Goal: Book appointment/travel/reservation

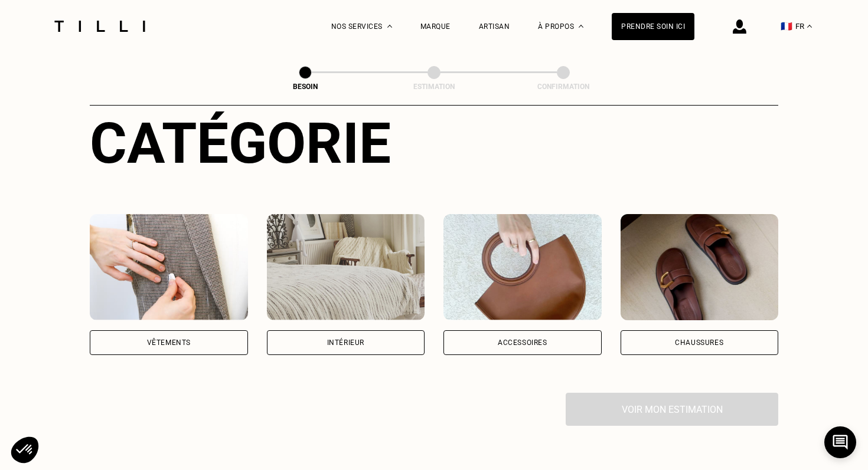
scroll to position [135, 0]
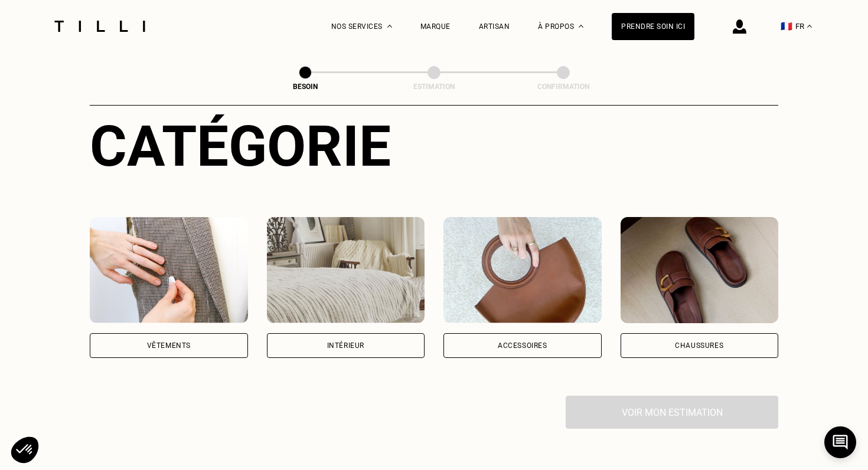
click at [182, 218] on img at bounding box center [169, 270] width 158 height 106
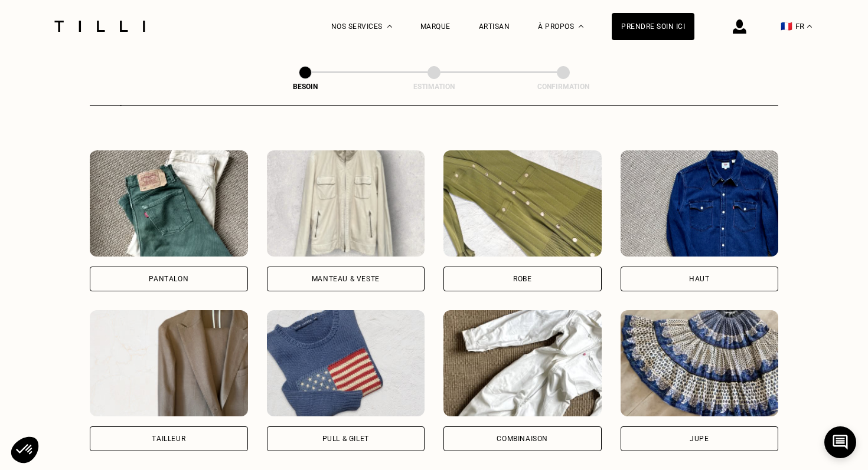
scroll to position [521, 0]
click at [510, 199] on img at bounding box center [522, 204] width 158 height 106
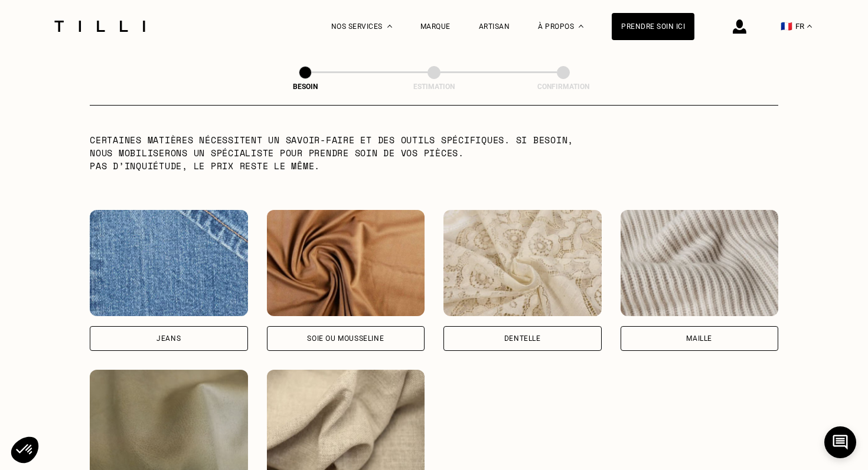
scroll to position [1280, 0]
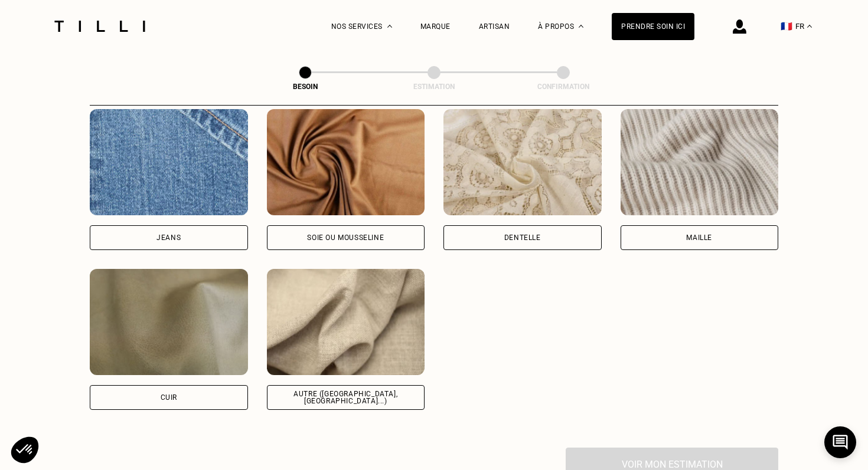
click at [374, 333] on img at bounding box center [346, 322] width 158 height 106
select select "FR"
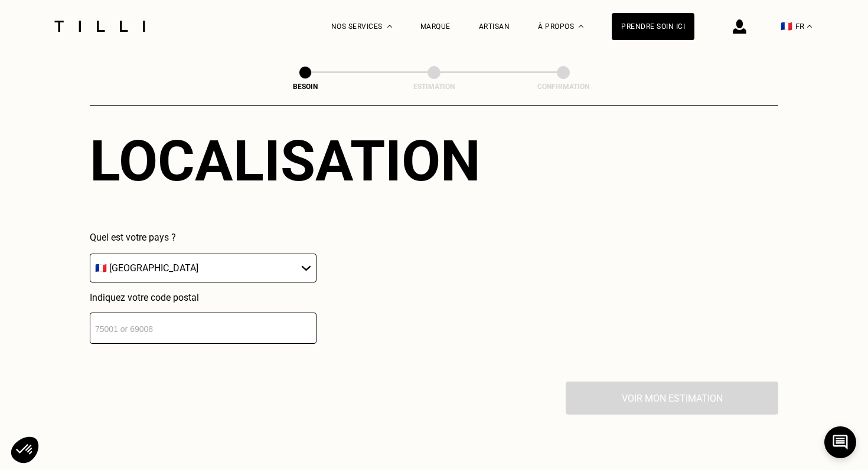
scroll to position [1648, 0]
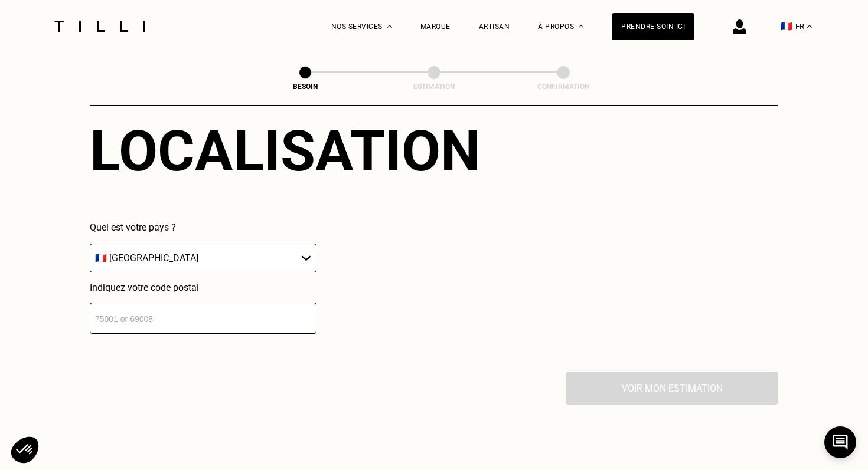
click at [245, 317] on input "number" at bounding box center [203, 318] width 227 height 31
type input "75013"
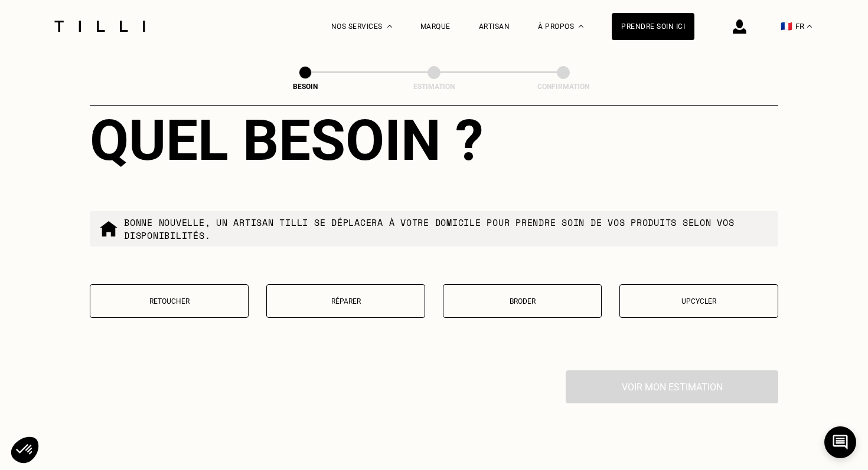
scroll to position [1961, 0]
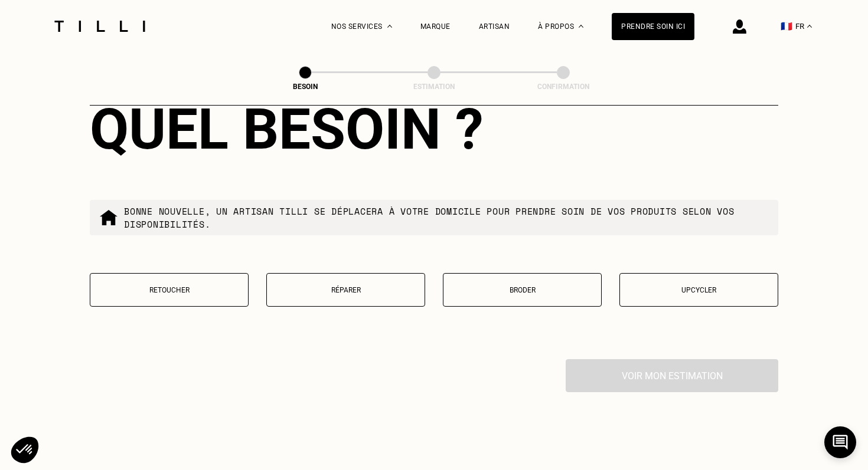
click at [676, 286] on p "Upcycler" at bounding box center [699, 290] width 146 height 8
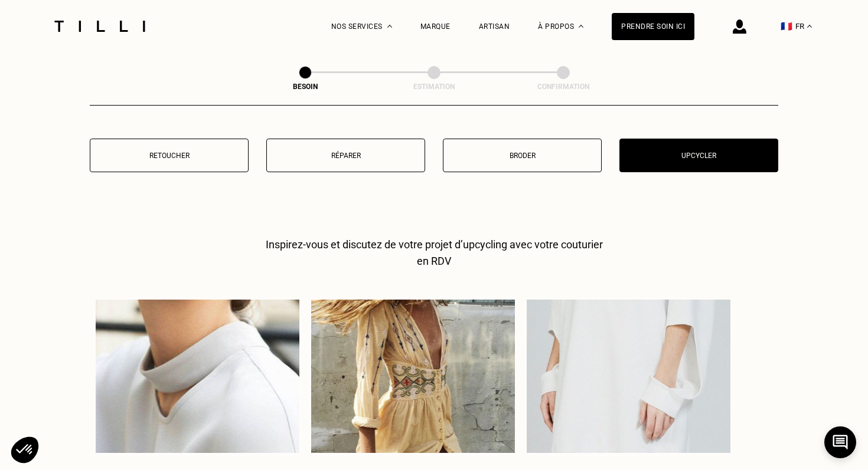
scroll to position [2058, 0]
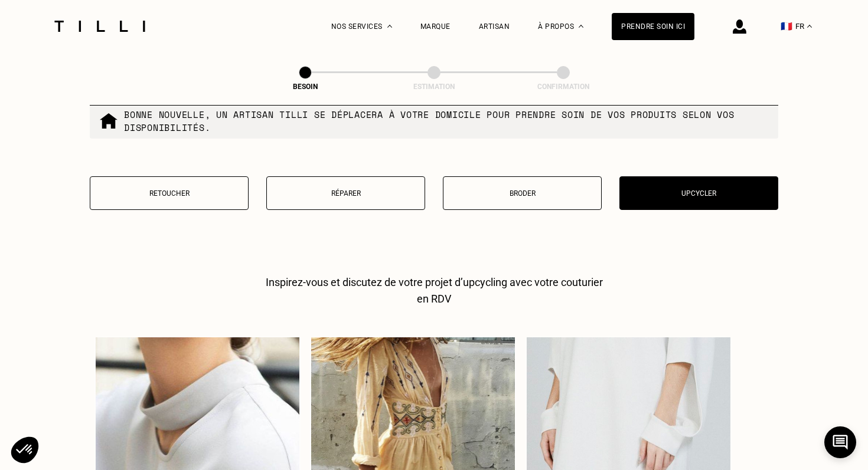
click at [348, 190] on button "Réparer" at bounding box center [345, 193] width 159 height 34
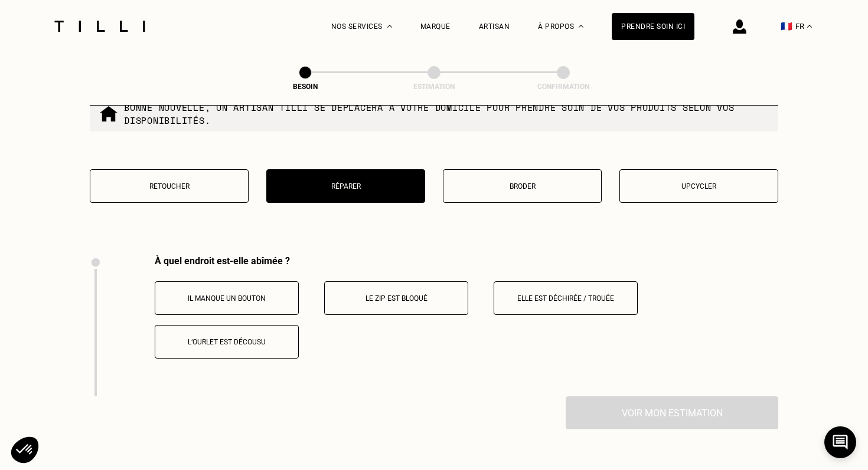
scroll to position [2056, 0]
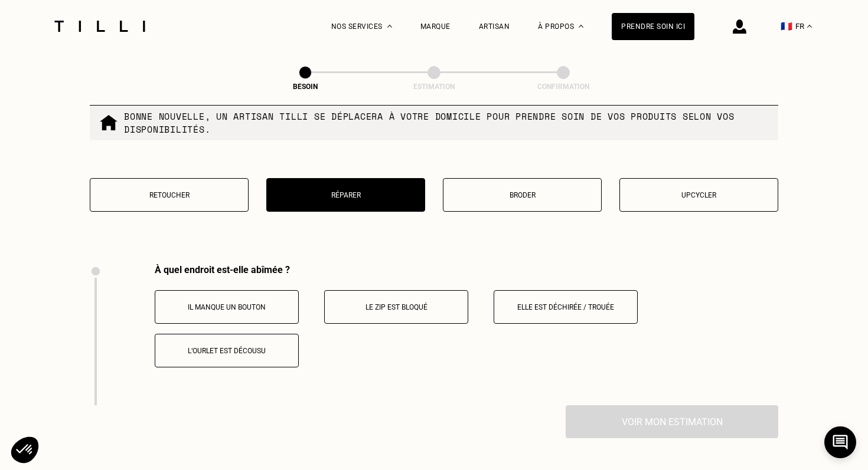
click at [215, 188] on button "Retoucher" at bounding box center [169, 195] width 159 height 34
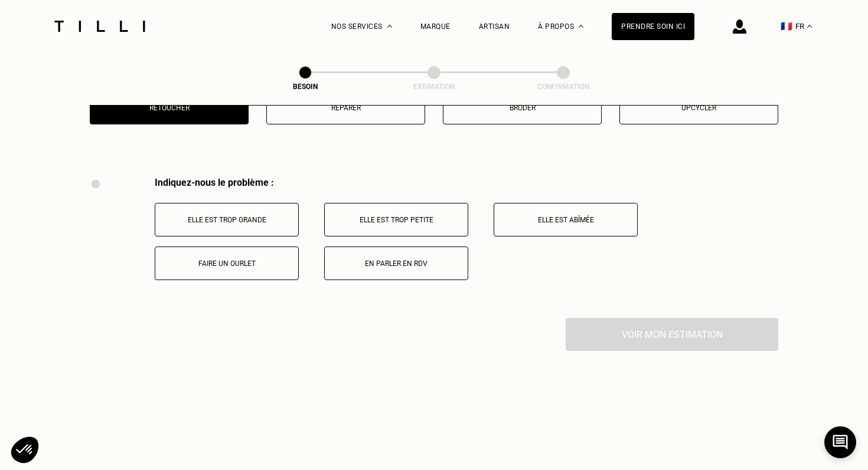
scroll to position [2143, 0]
click at [396, 247] on button "En parler en RDV" at bounding box center [396, 264] width 144 height 34
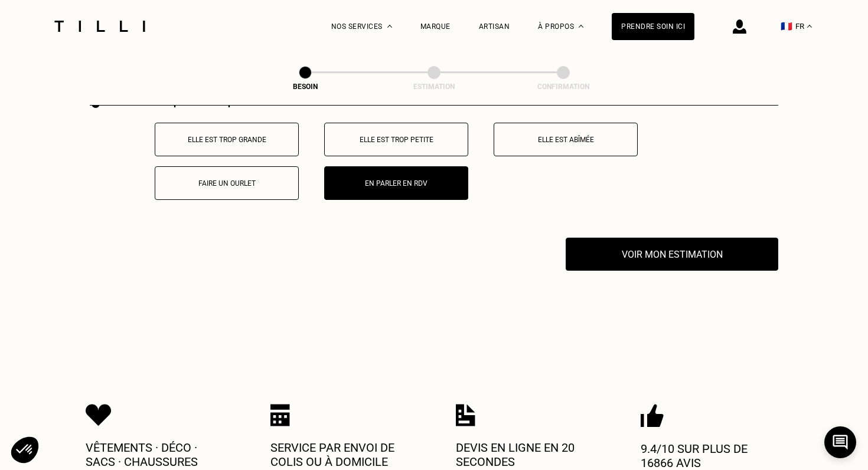
scroll to position [2161, 0]
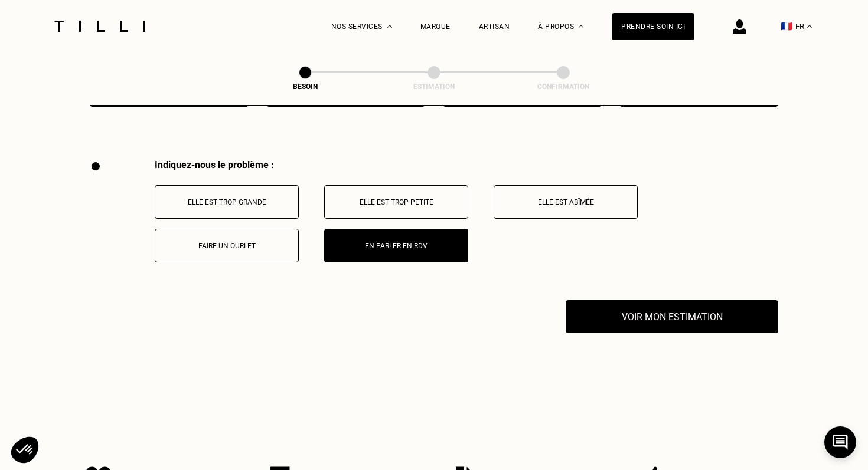
click at [422, 198] on p "Elle est trop petite" at bounding box center [396, 202] width 131 height 8
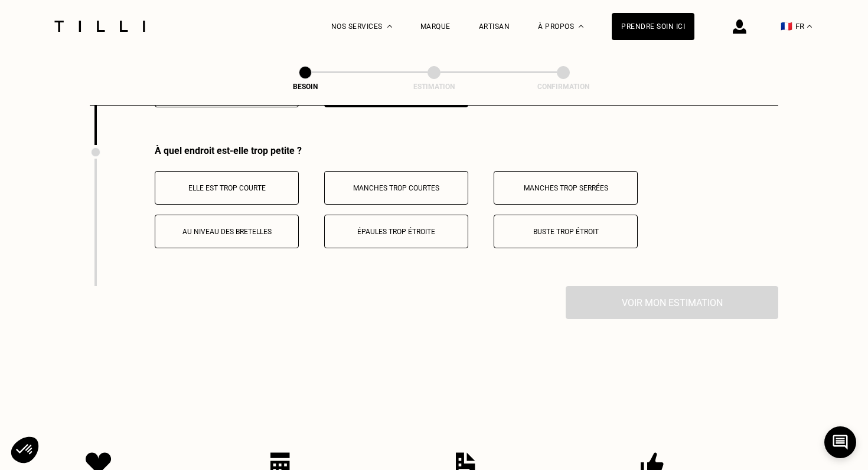
scroll to position [2318, 0]
click at [260, 227] on p "Au niveau des bretelles" at bounding box center [226, 231] width 131 height 8
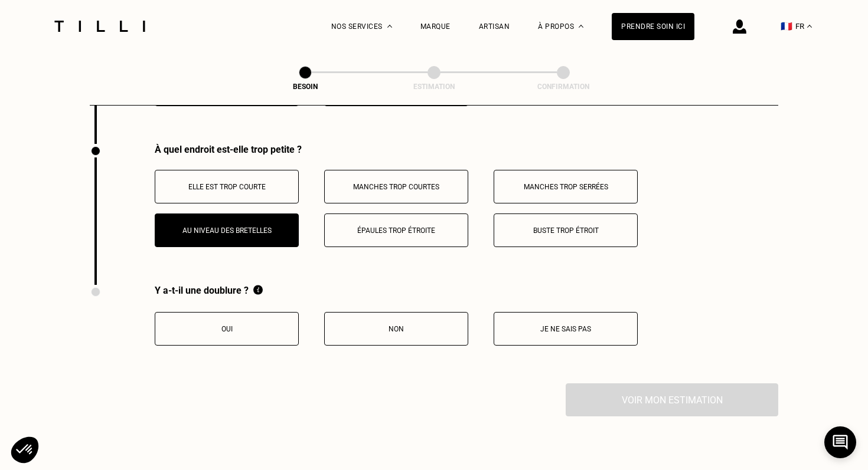
scroll to position [2327, 0]
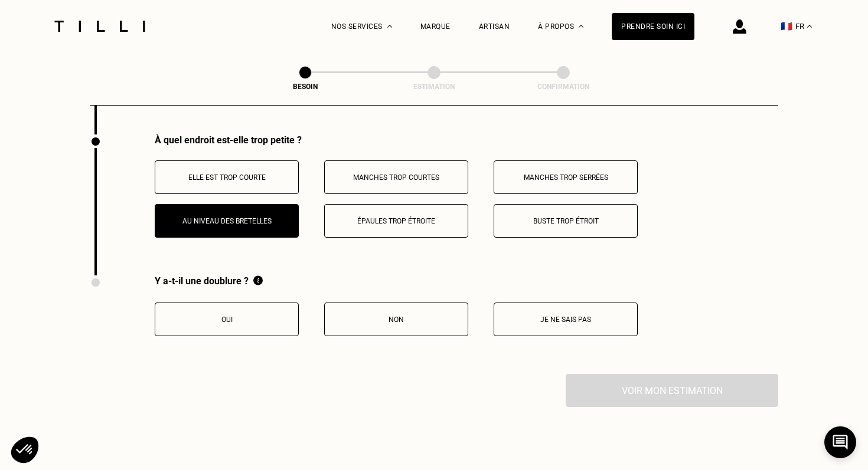
click at [228, 323] on button "Oui" at bounding box center [227, 320] width 144 height 34
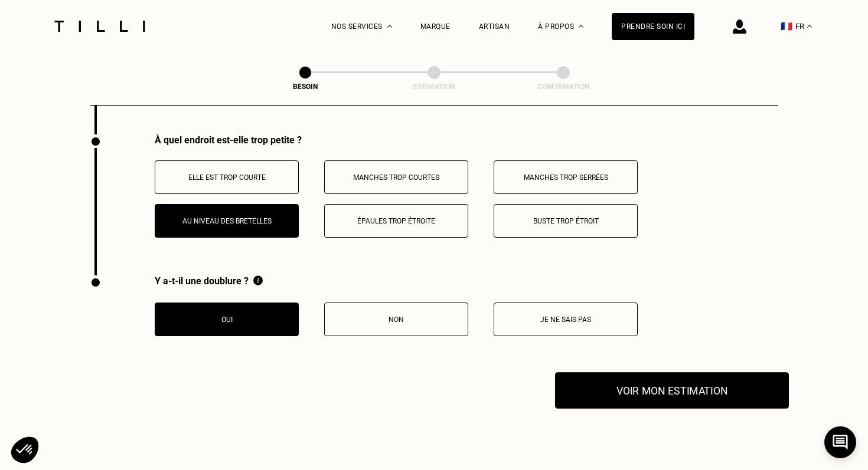
click at [613, 374] on button "Voir mon estimation" at bounding box center [672, 390] width 234 height 37
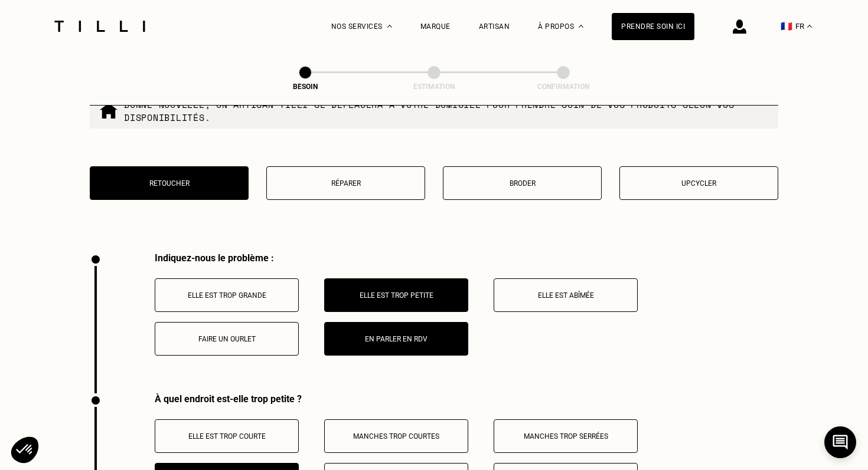
scroll to position [2090, 0]
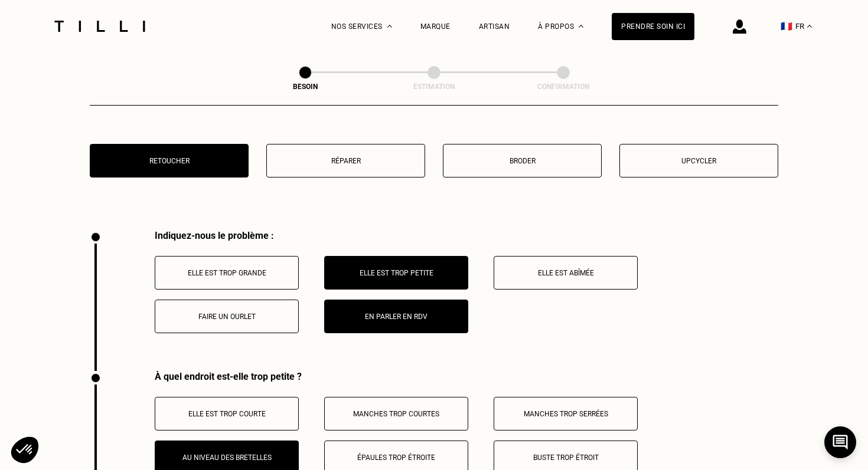
click at [389, 300] on button "En parler en RDV" at bounding box center [396, 317] width 144 height 34
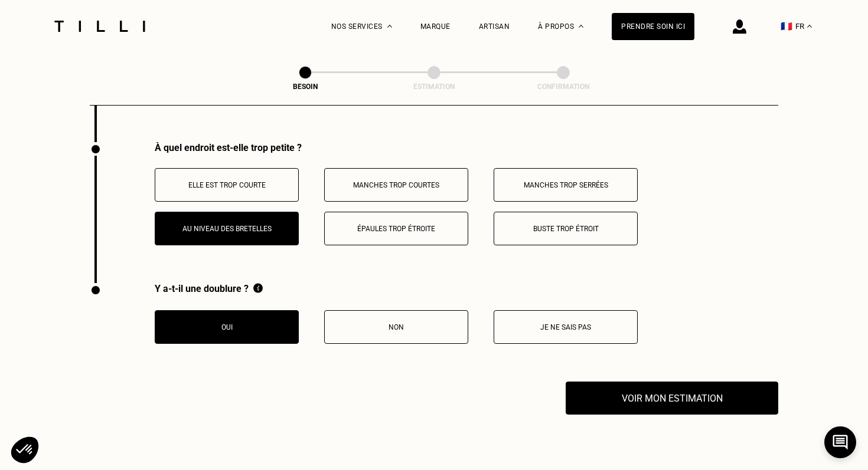
scroll to position [2321, 0]
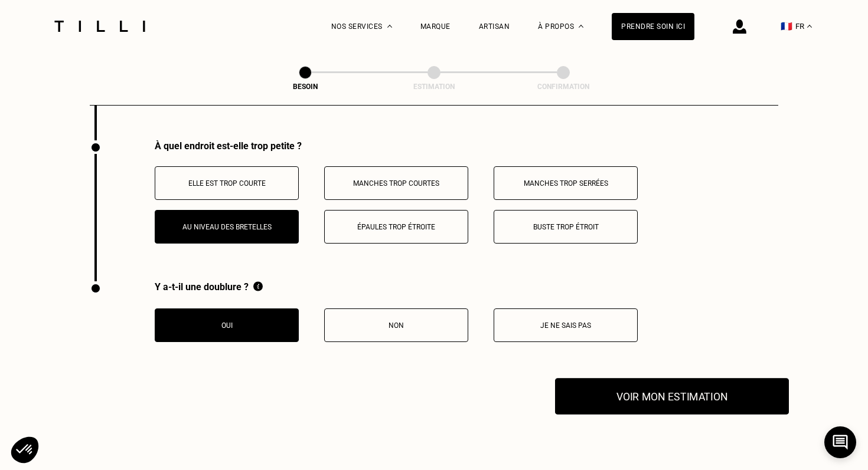
click at [640, 382] on button "Voir mon estimation" at bounding box center [672, 396] width 234 height 37
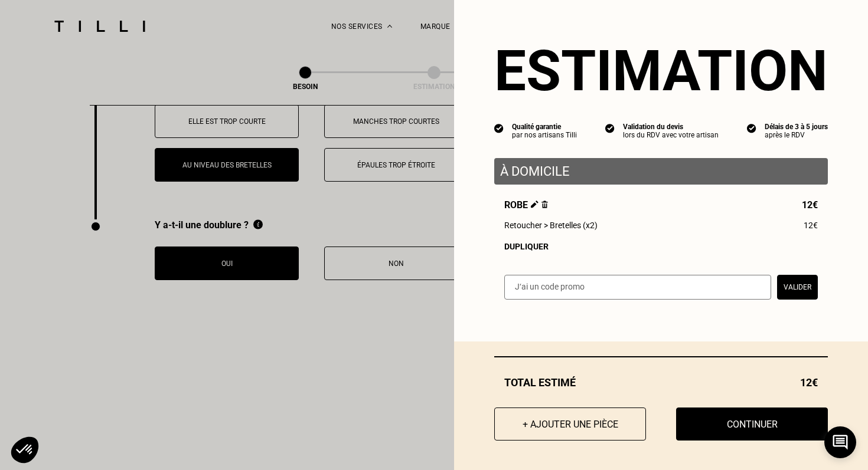
scroll to position [2388, 0]
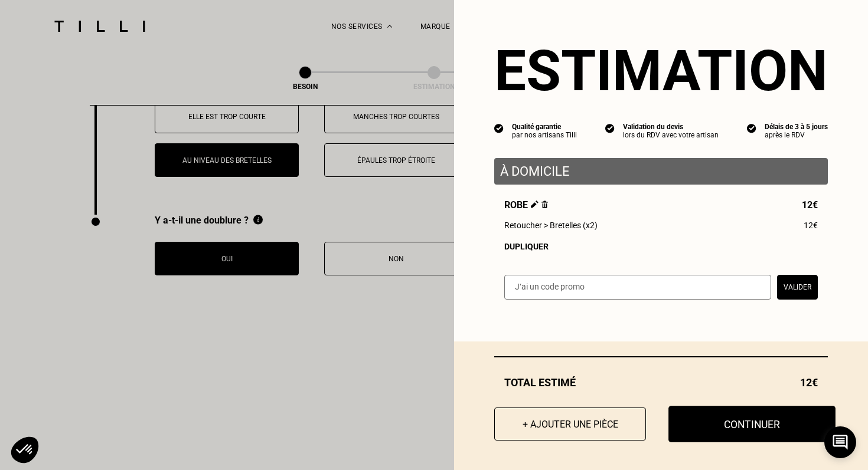
click at [715, 420] on button "Continuer" at bounding box center [751, 424] width 167 height 37
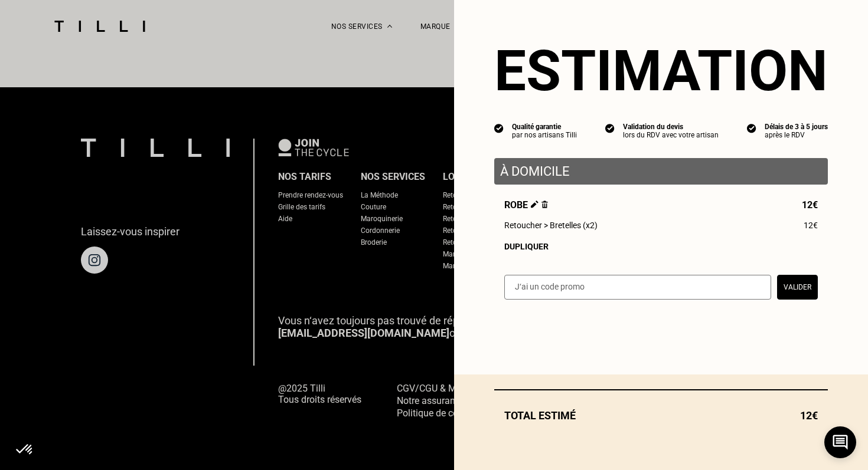
scroll to position [722, 0]
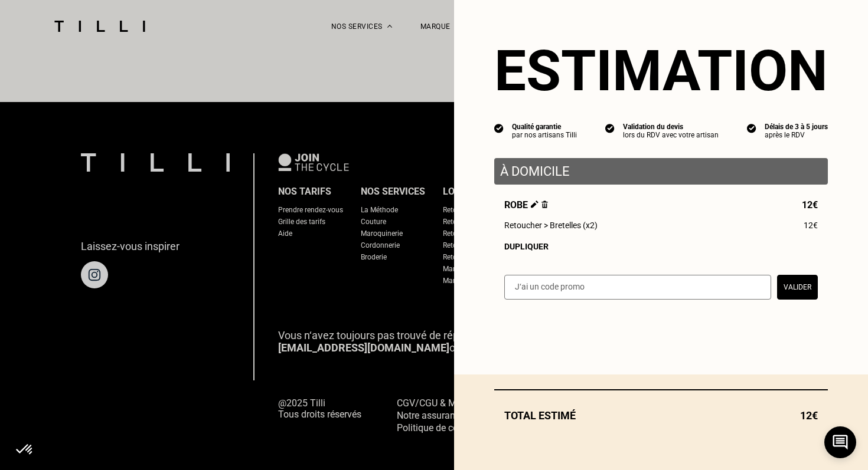
select select "FR"
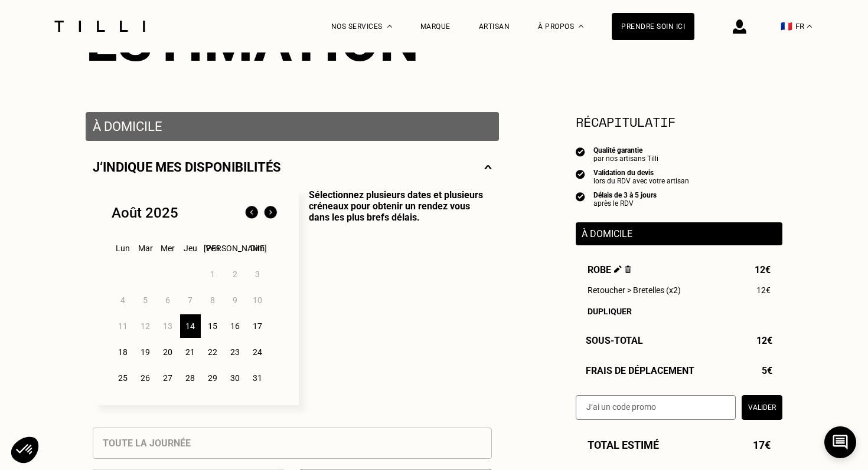
scroll to position [176, 0]
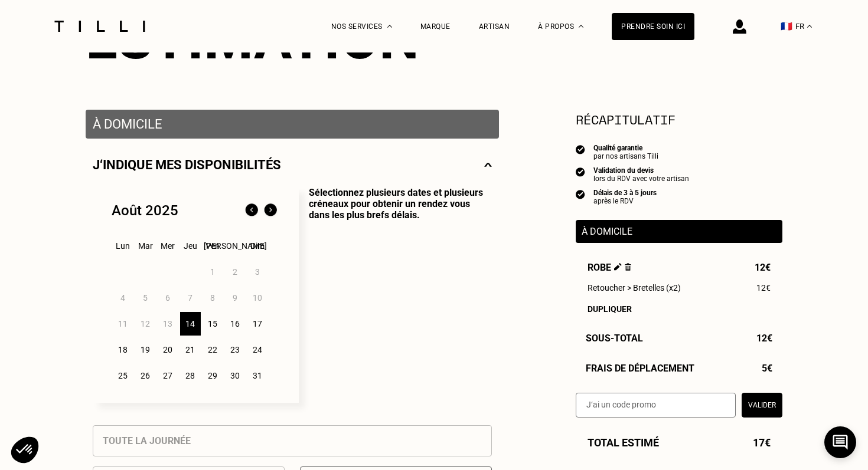
click at [185, 324] on div "14" at bounding box center [190, 324] width 21 height 24
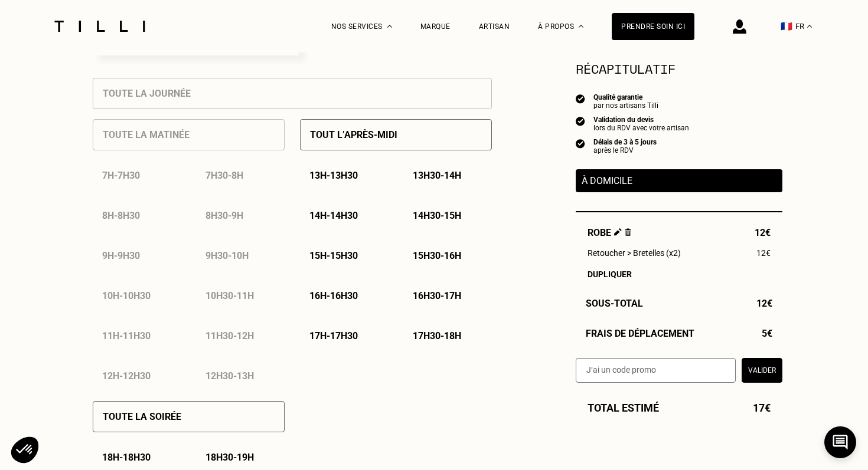
scroll to position [529, 0]
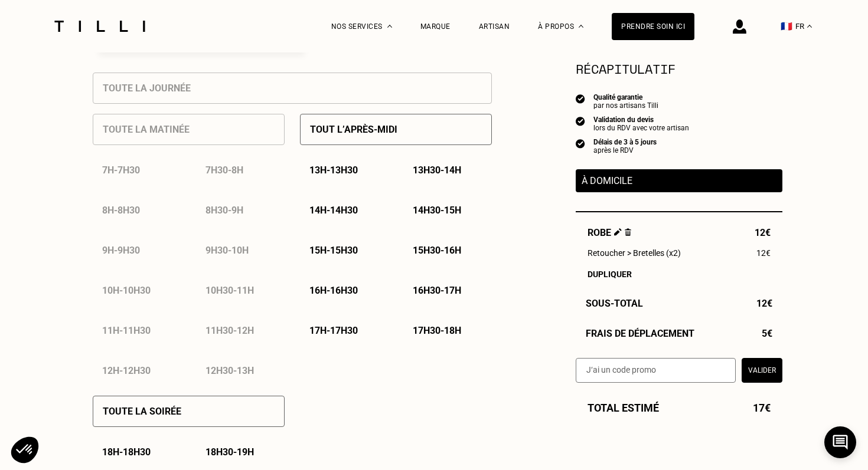
click at [333, 172] on p "13h - 13h30" at bounding box center [333, 170] width 48 height 11
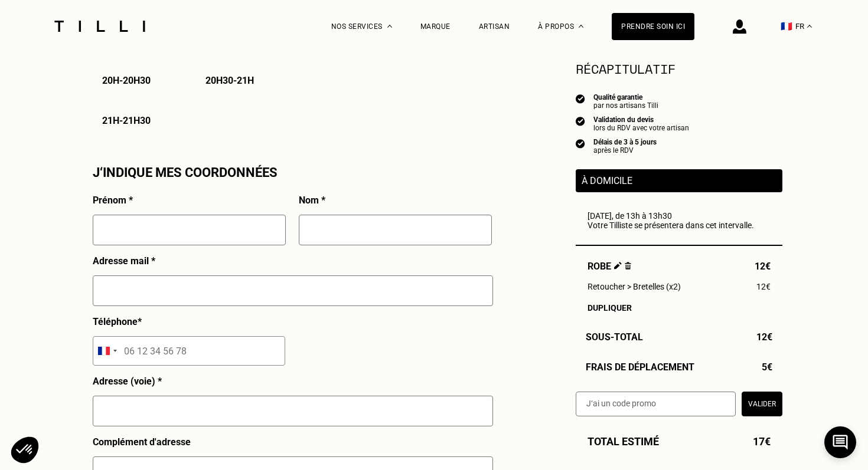
scroll to position [982, 0]
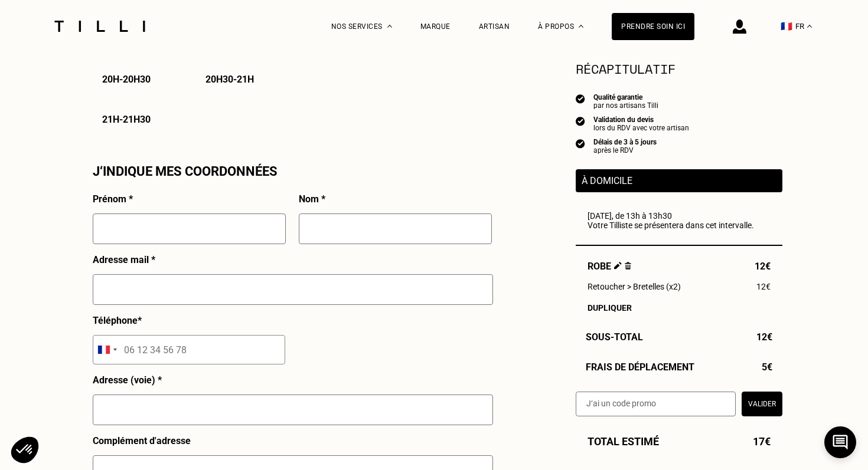
click at [128, 228] on input "text" at bounding box center [189, 229] width 193 height 31
type input "[PERSON_NAME]"
type input "PLUM"
type input "[PERSON_NAME][EMAIL_ADDRESS][DOMAIN_NAME]"
type input "06 59 79 26 08"
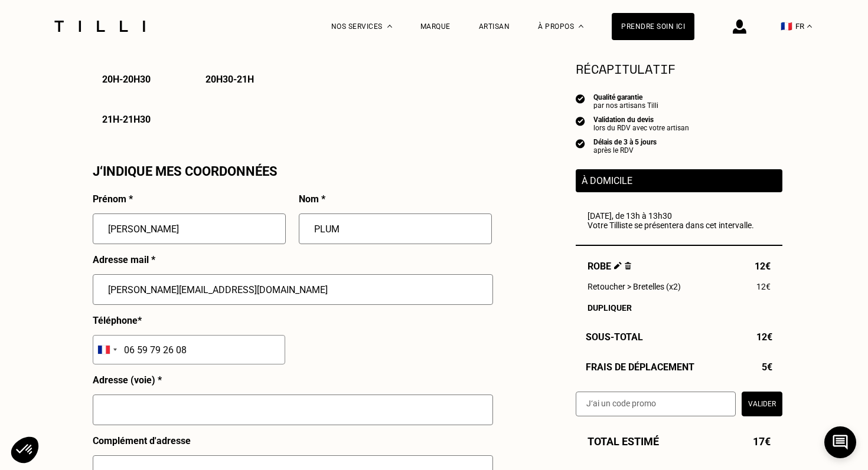
type input "[STREET_ADDRESS]"
type input "4e étage"
type input "[GEOGRAPHIC_DATA]"
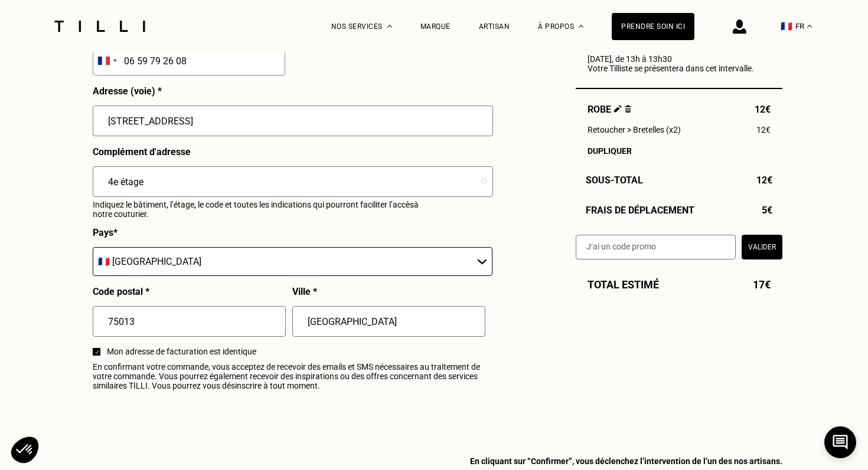
scroll to position [1272, 0]
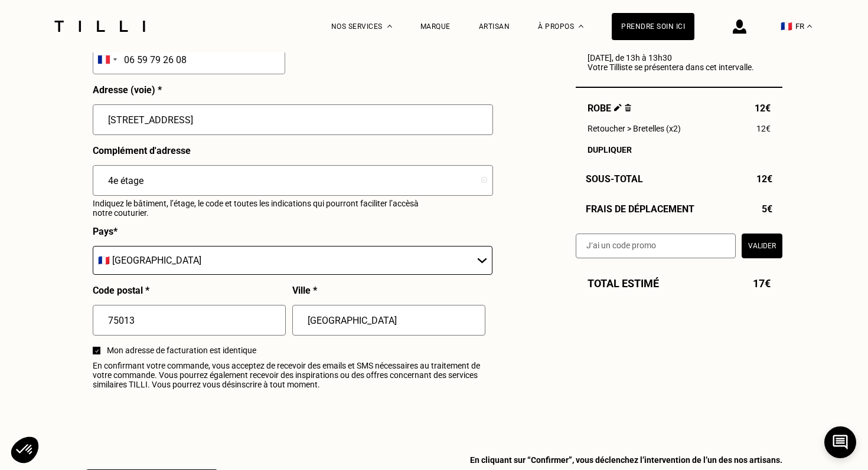
click at [153, 185] on input "4e étage" at bounding box center [293, 180] width 400 height 31
type input "Tour Athènes"
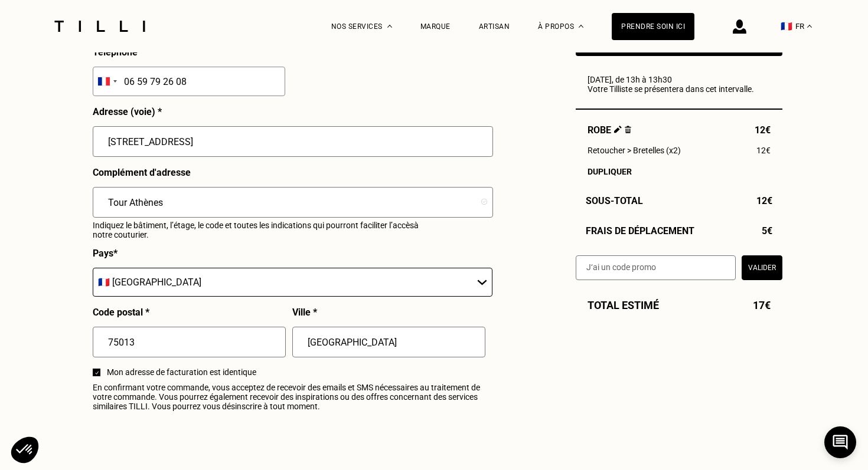
scroll to position [1334, 0]
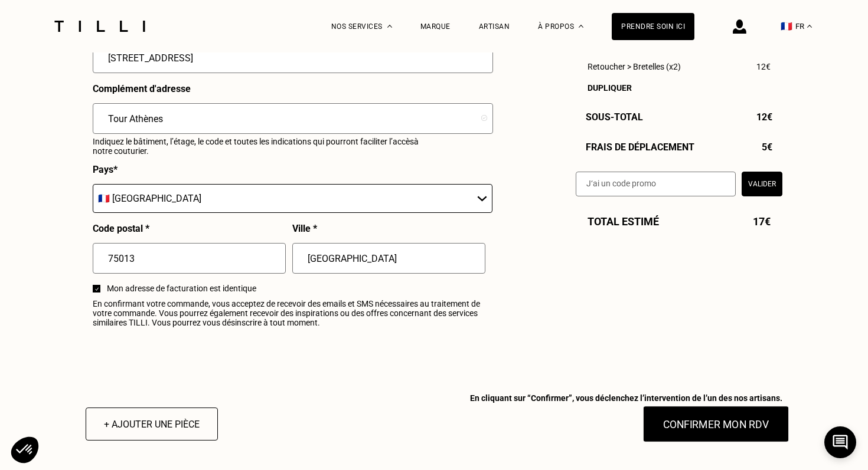
click at [678, 414] on button "Confirmer mon RDV" at bounding box center [716, 424] width 146 height 37
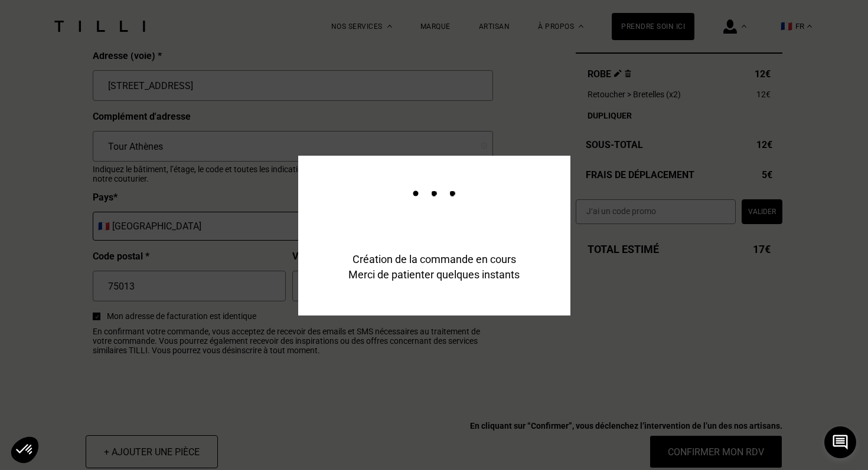
scroll to position [1363, 0]
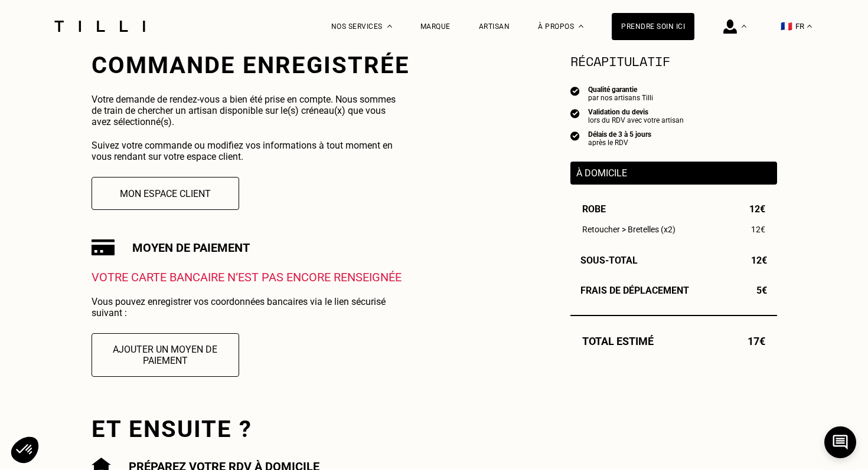
scroll to position [260, 0]
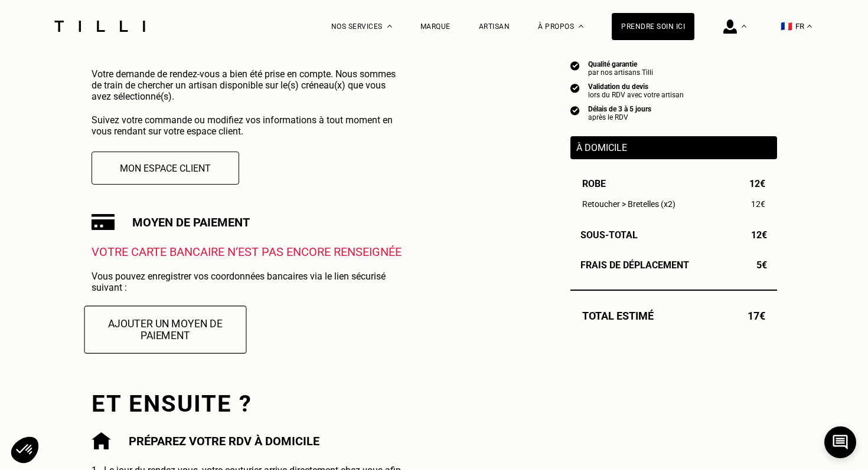
click at [188, 332] on button "Ajouter un moyen de paiement" at bounding box center [165, 330] width 162 height 48
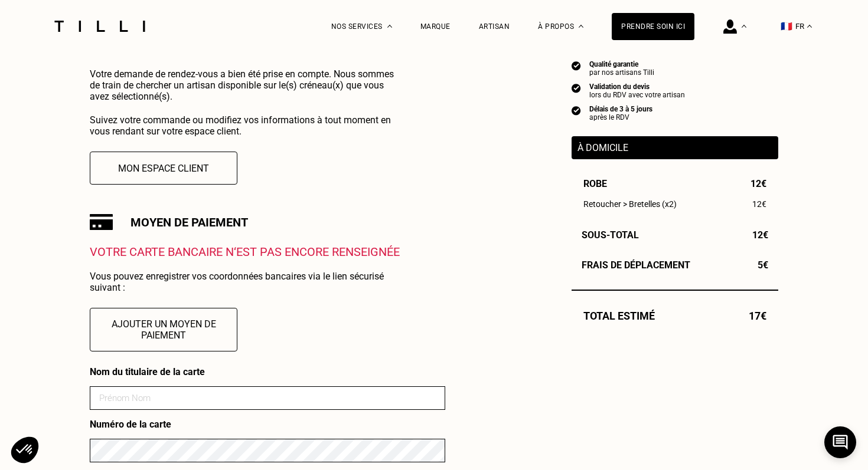
click at [174, 392] on input at bounding box center [267, 399] width 355 height 24
type input "[PERSON_NAME]"
type input "10"
type input "2026"
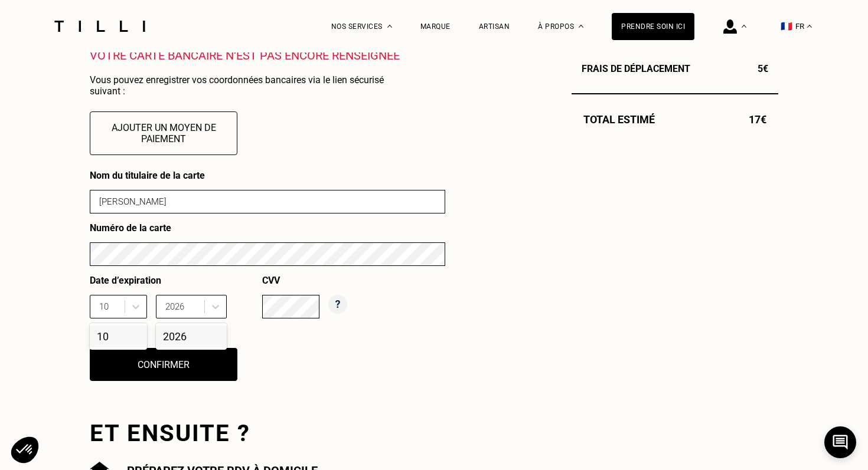
scroll to position [499, 0]
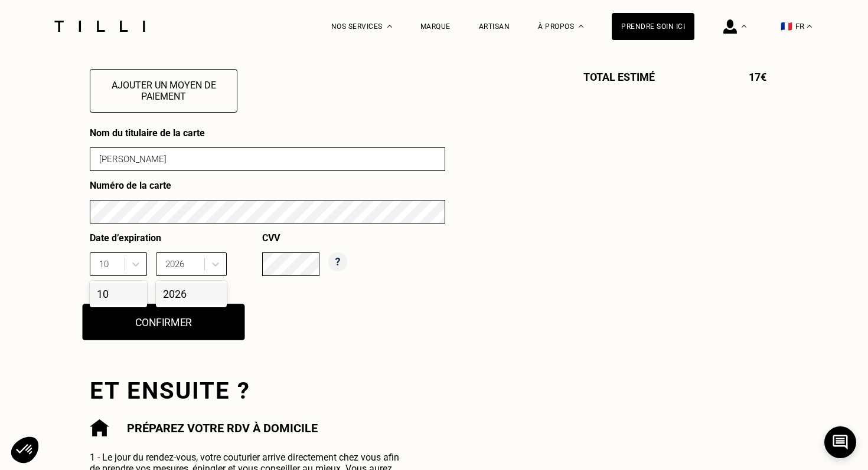
click at [159, 323] on button "Confirmer" at bounding box center [164, 322] width 162 height 37
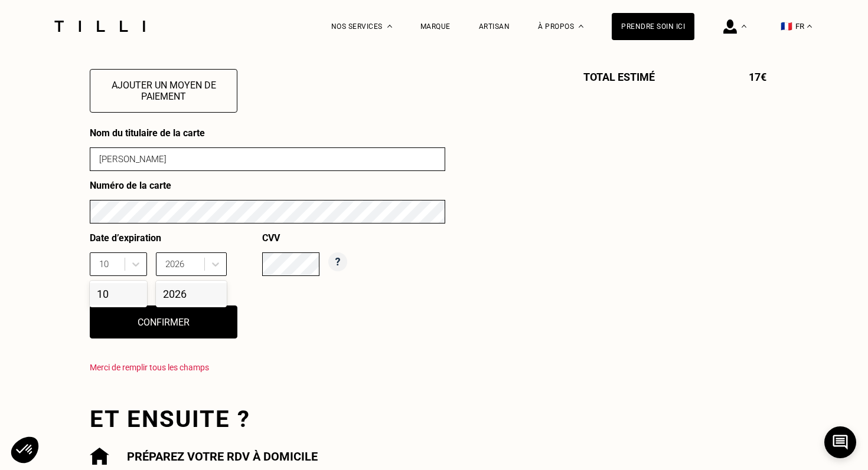
click at [122, 291] on div "10" at bounding box center [118, 294] width 57 height 22
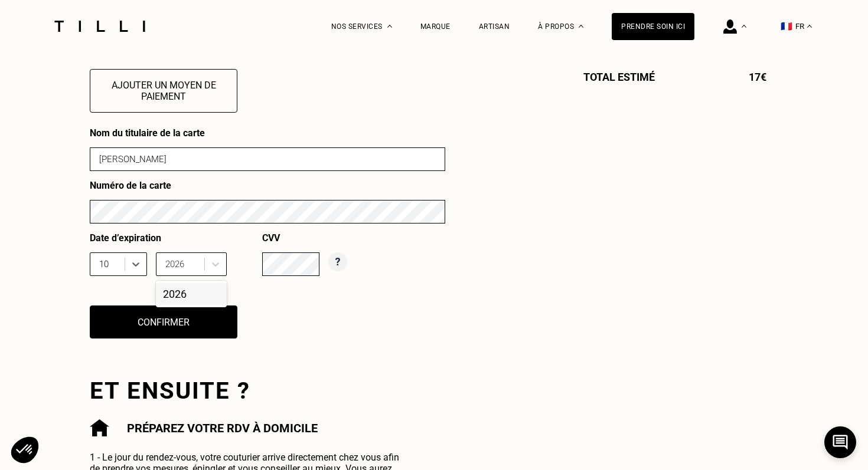
click at [177, 294] on div "2026" at bounding box center [191, 294] width 71 height 22
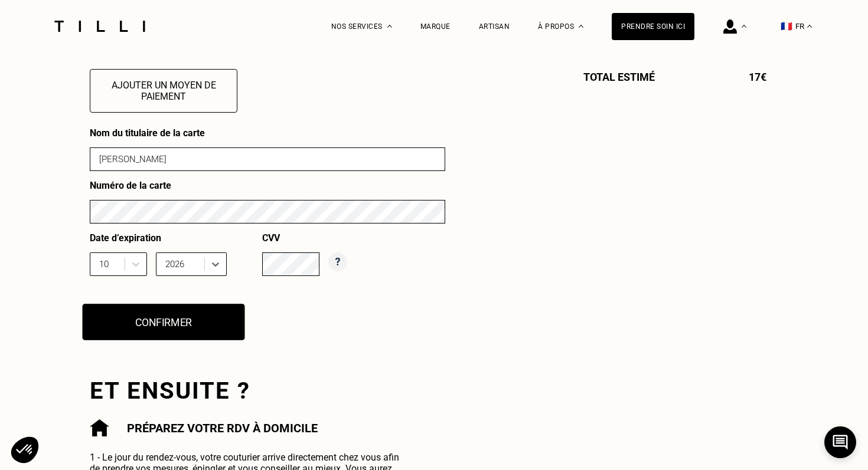
click at [182, 323] on button "Confirmer" at bounding box center [164, 322] width 162 height 37
